Goal: Register for event/course

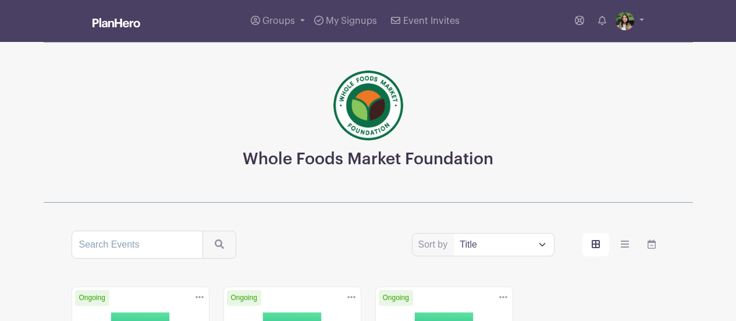
scroll to position [279, 0]
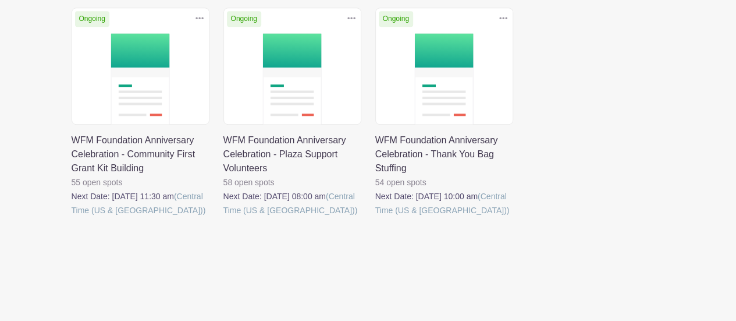
click at [375, 217] on link at bounding box center [375, 217] width 0 height 0
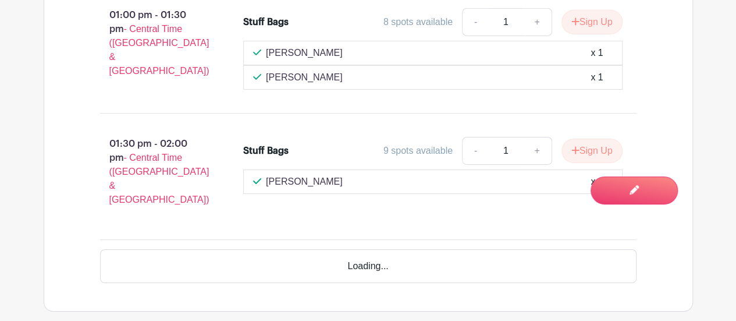
scroll to position [1891, 0]
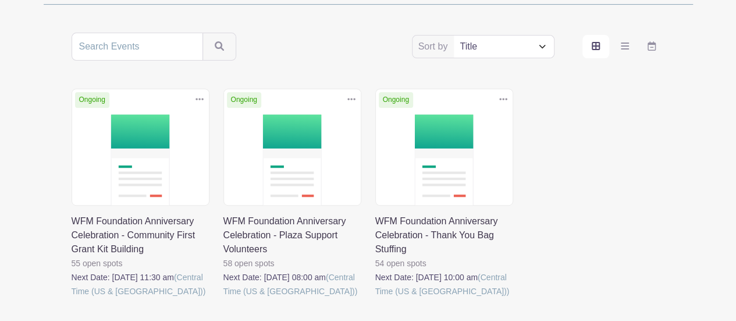
scroll to position [279, 0]
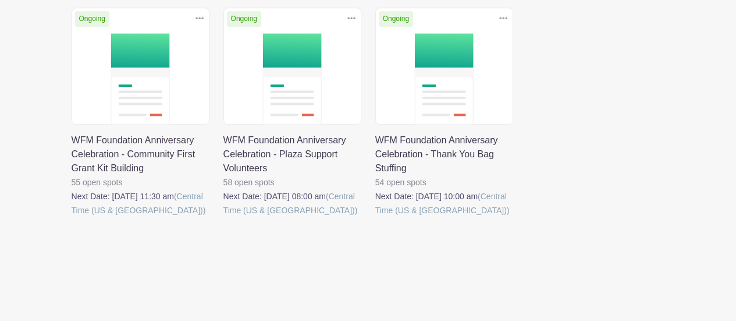
click at [224, 217] on link at bounding box center [224, 217] width 0 height 0
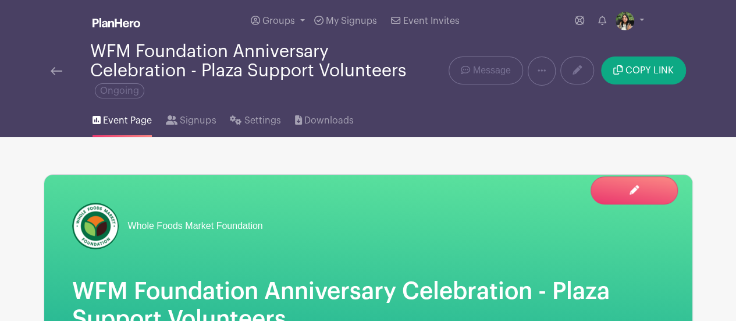
scroll to position [58, 0]
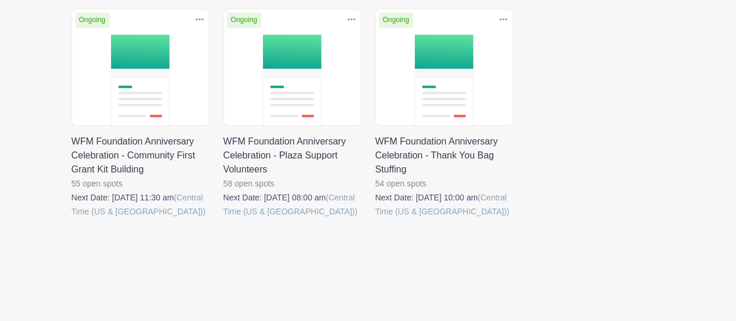
scroll to position [279, 0]
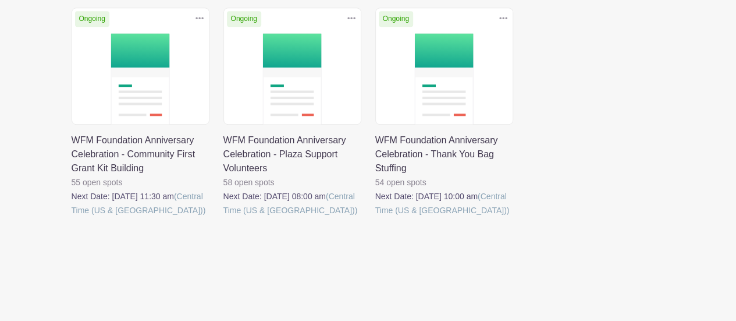
click at [72, 217] on link at bounding box center [72, 217] width 0 height 0
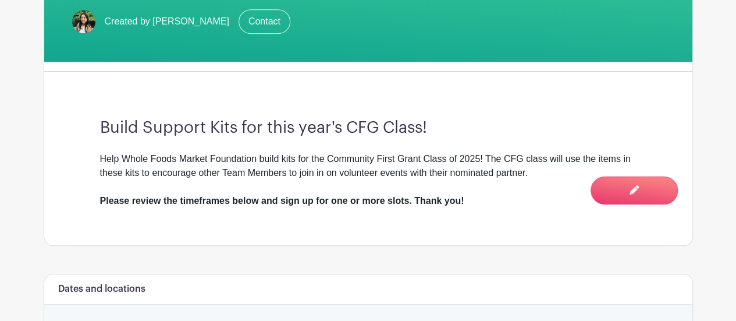
scroll to position [218, 0]
